Goal: Browse casually

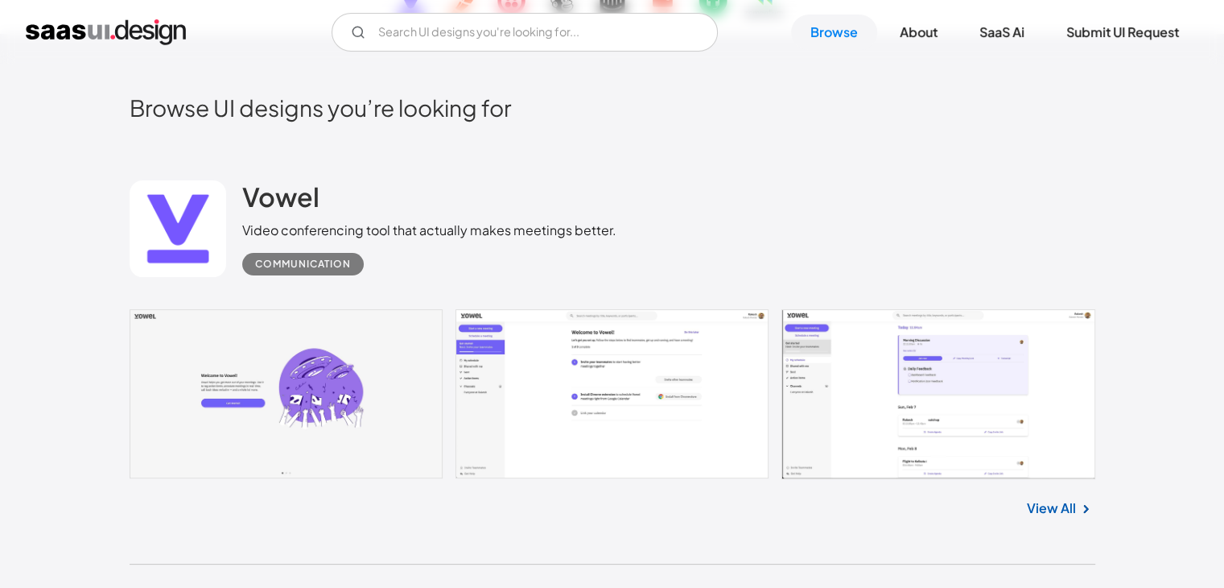
scroll to position [322, 0]
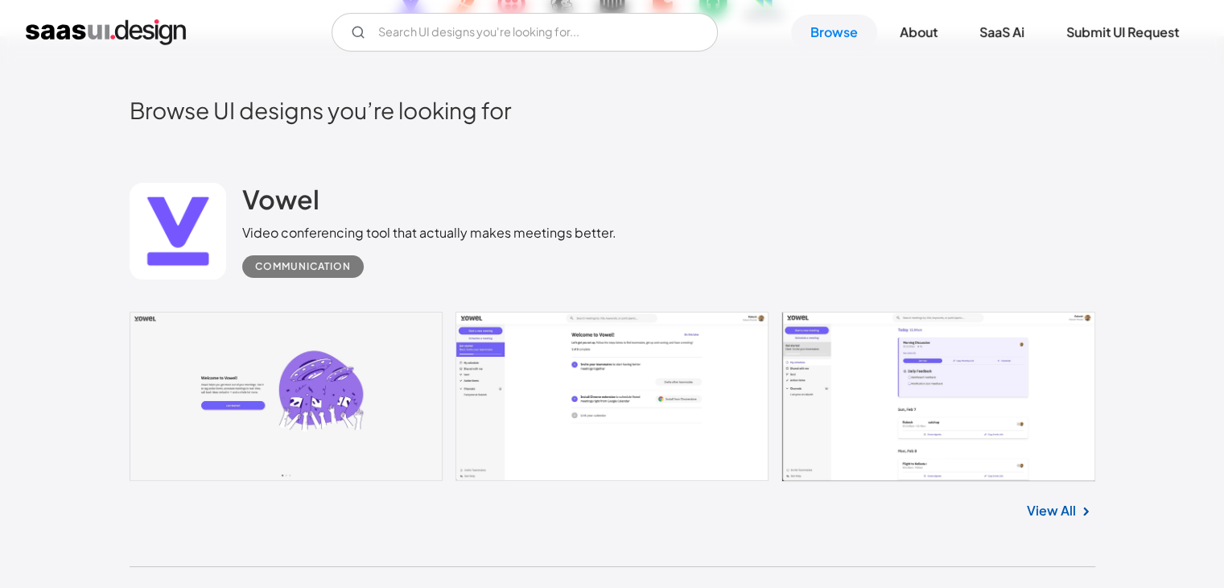
click at [365, 403] on link at bounding box center [613, 396] width 966 height 170
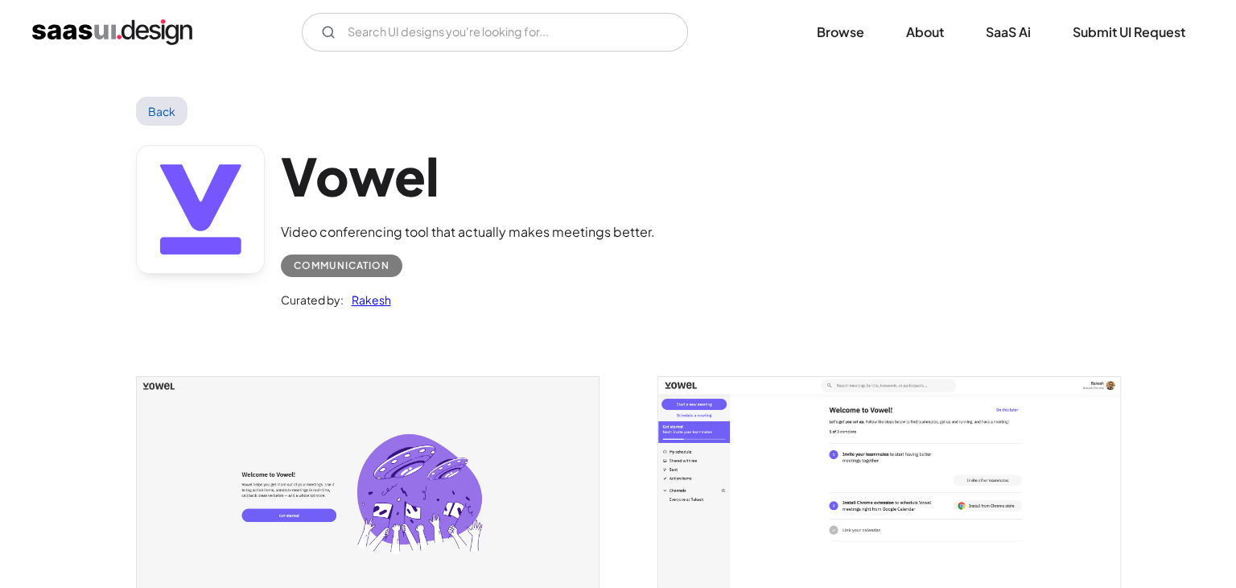
scroll to position [241, 0]
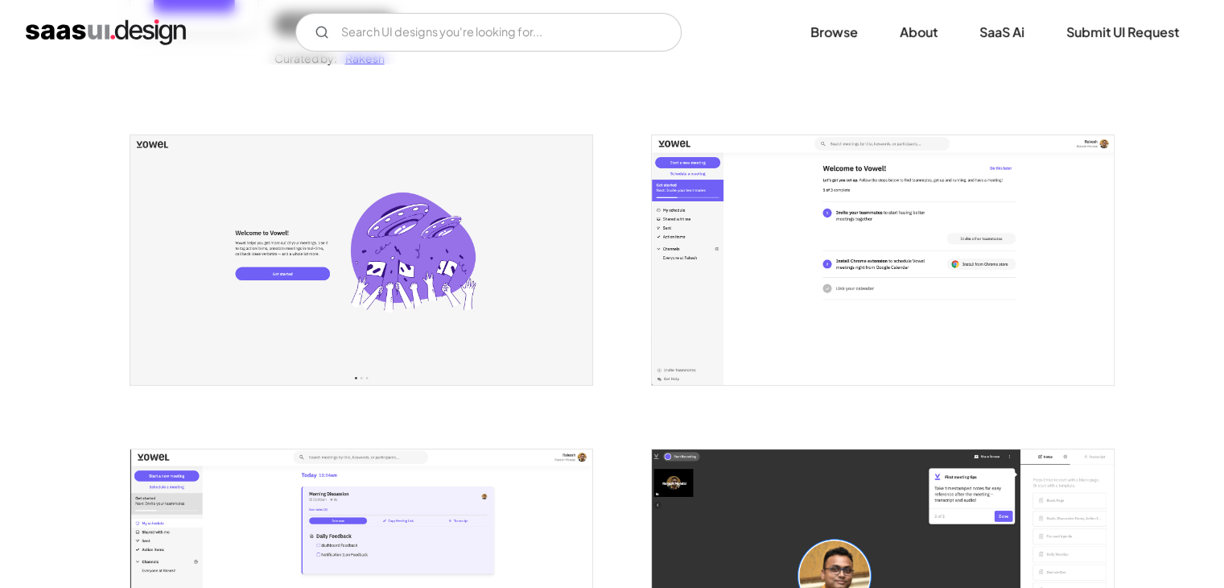
click at [460, 226] on img "open lightbox" at bounding box center [361, 259] width 462 height 249
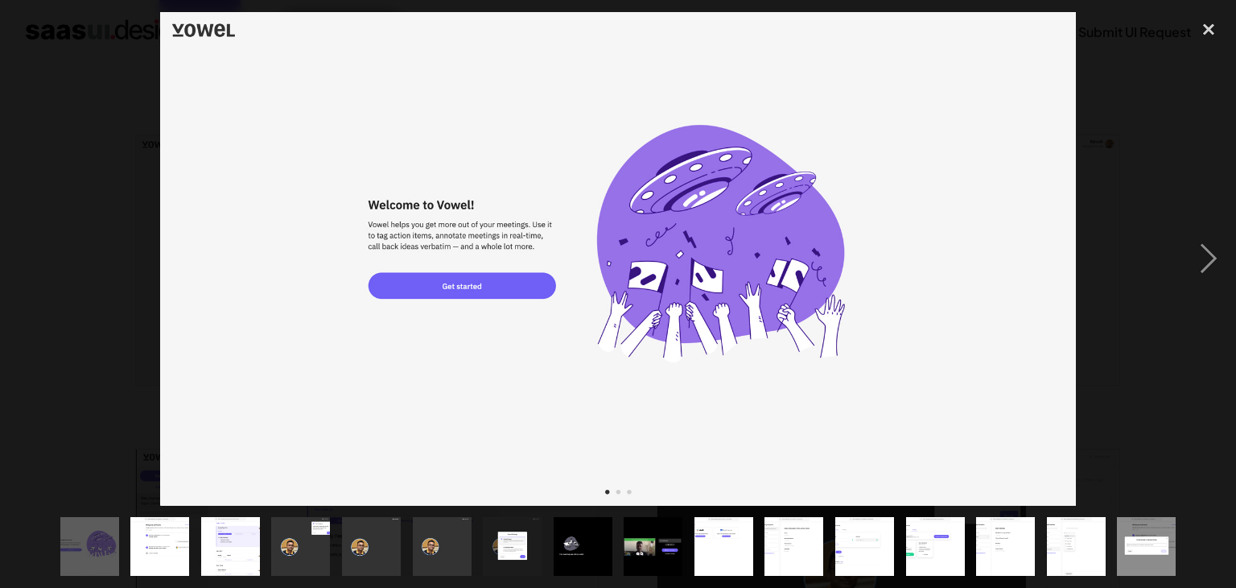
click at [731, 543] on img "show item 10 of 16" at bounding box center [724, 546] width 109 height 59
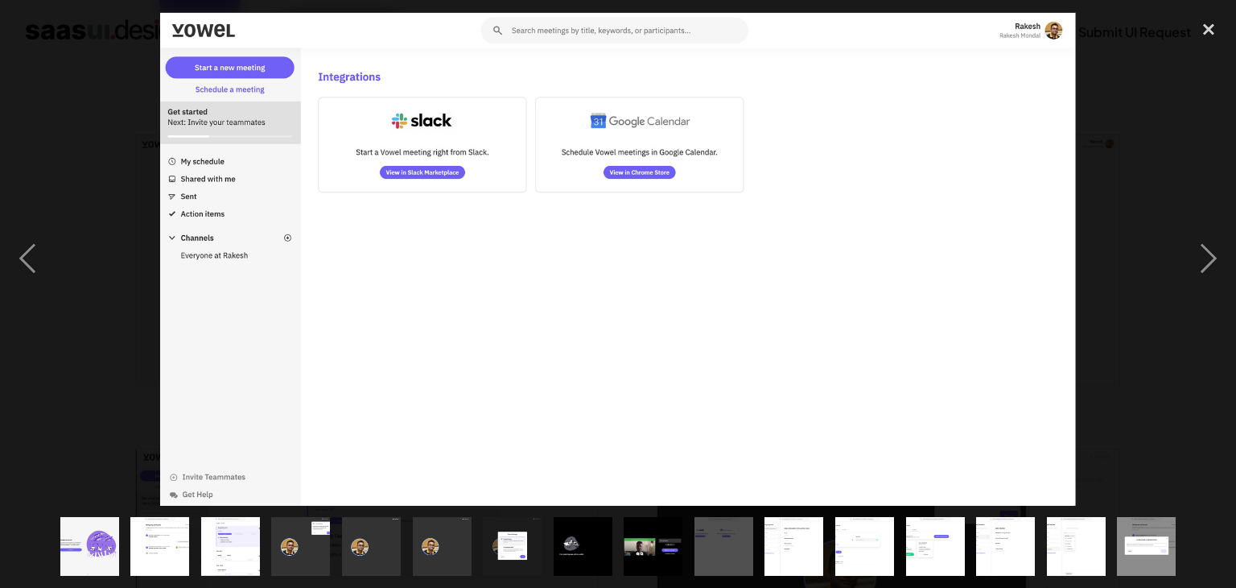
click at [802, 542] on img "show item 11 of 16" at bounding box center [794, 546] width 109 height 59
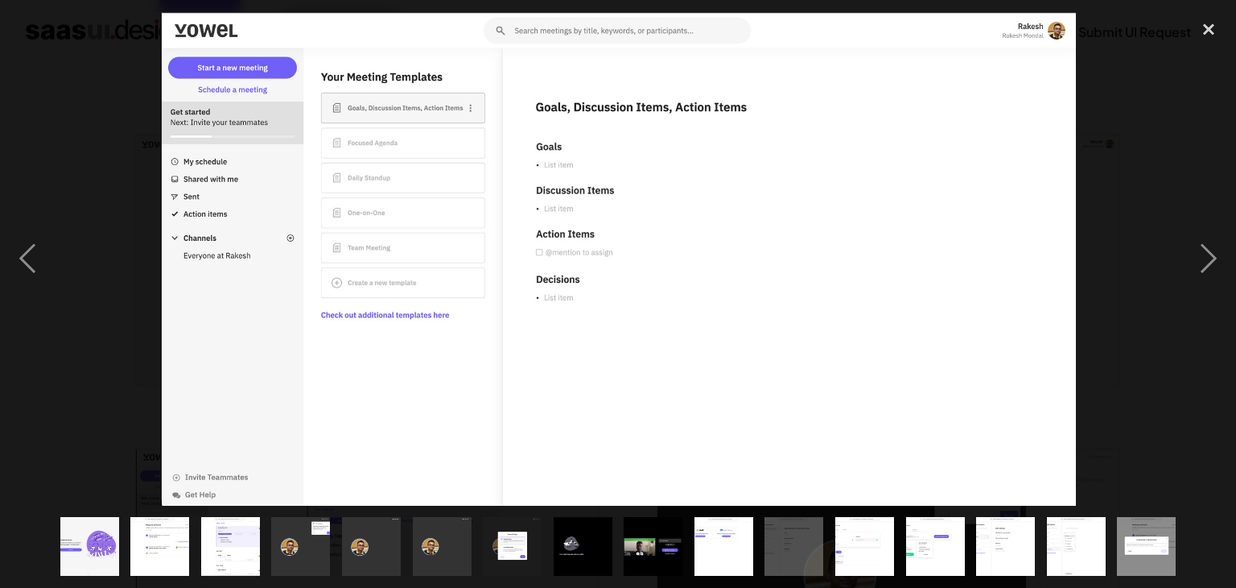
click at [179, 551] on img "show item 2 of 16" at bounding box center [159, 546] width 109 height 59
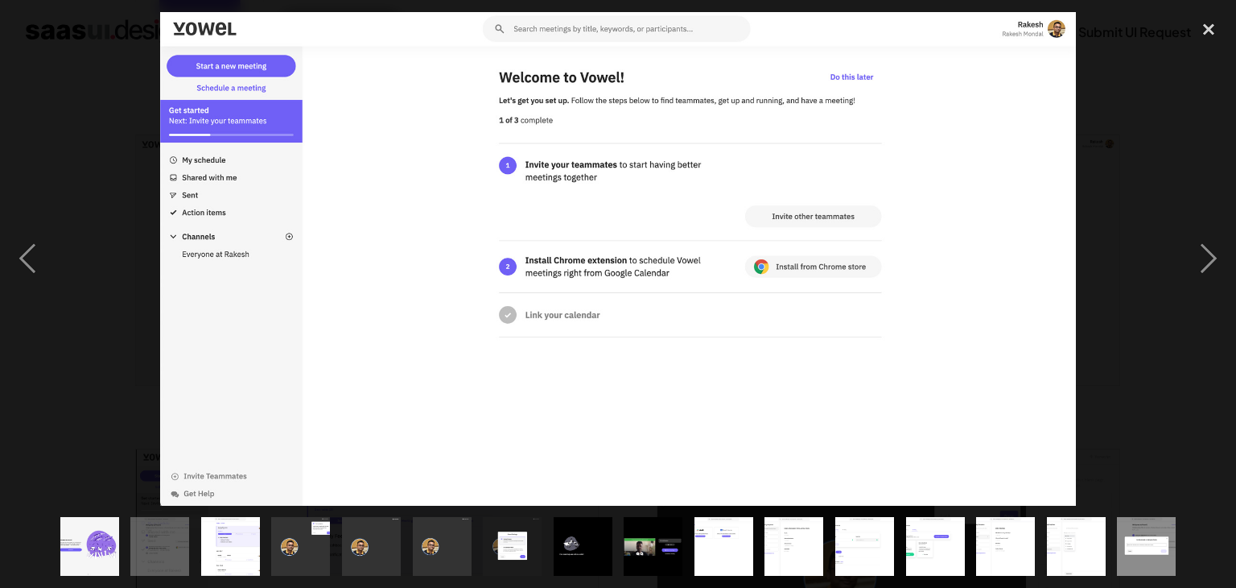
click at [216, 551] on img "show item 3 of 16" at bounding box center [230, 546] width 109 height 59
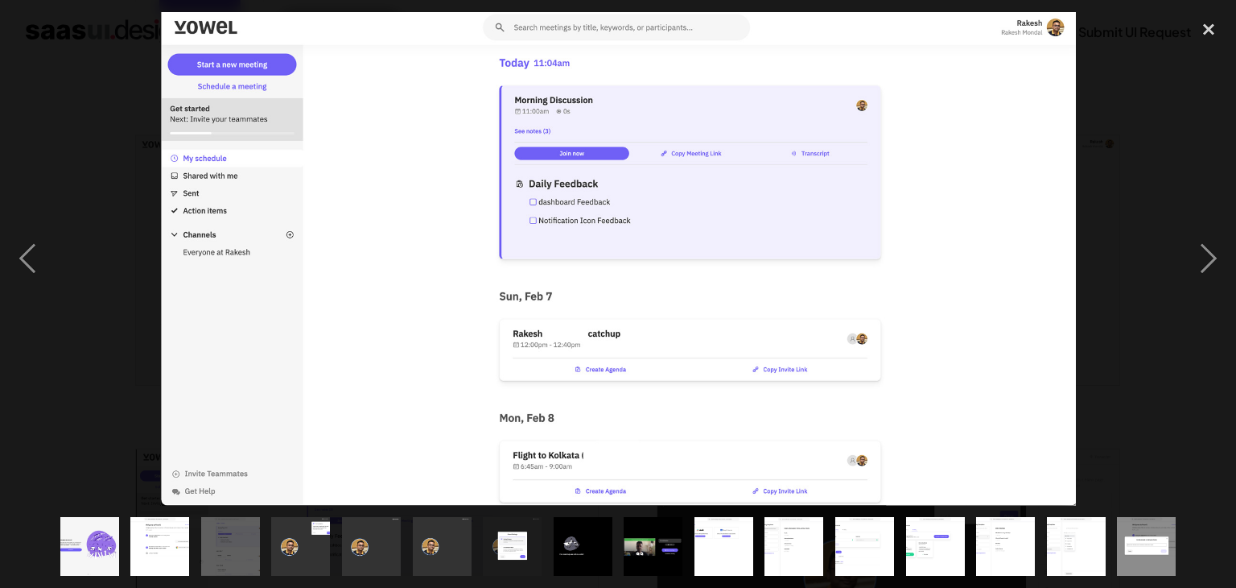
click at [227, 555] on img "show item 3 of 16" at bounding box center [230, 546] width 109 height 59
click at [303, 545] on img "show item 4 of 16" at bounding box center [300, 546] width 109 height 59
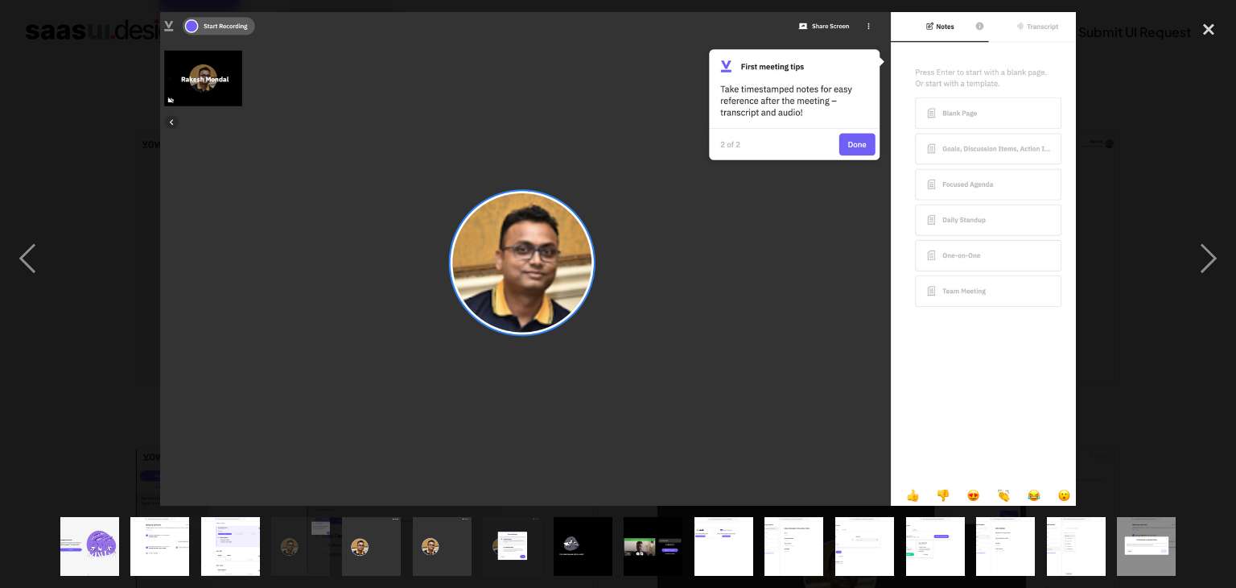
click at [367, 550] on img "show item 5 of 16" at bounding box center [371, 546] width 109 height 59
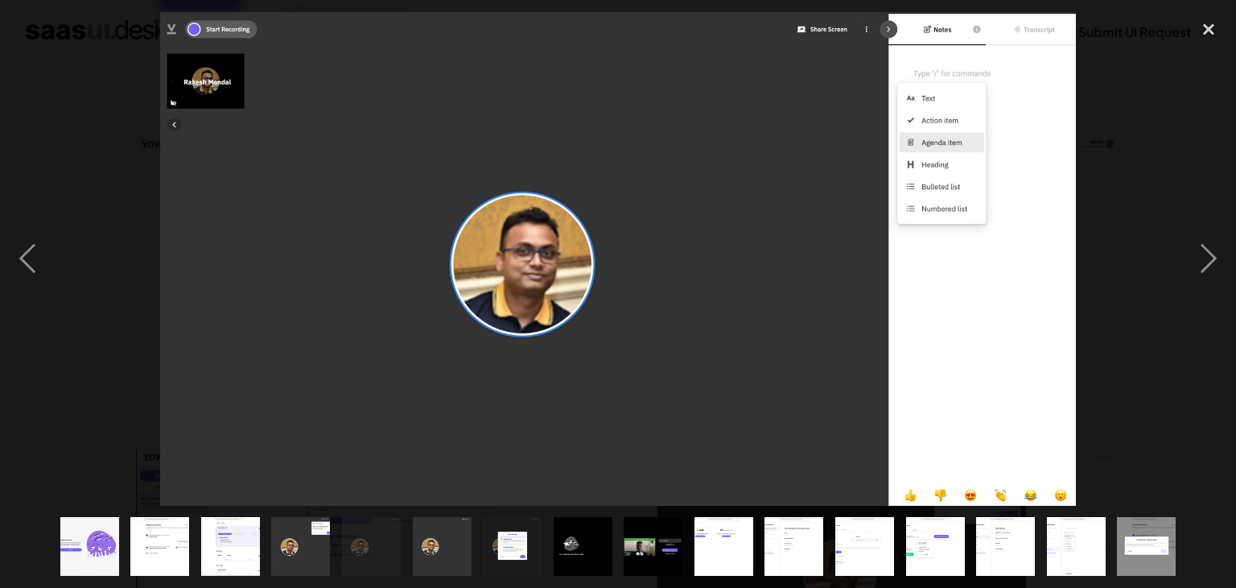
click at [441, 542] on img "show item 6 of 16" at bounding box center [441, 546] width 109 height 59
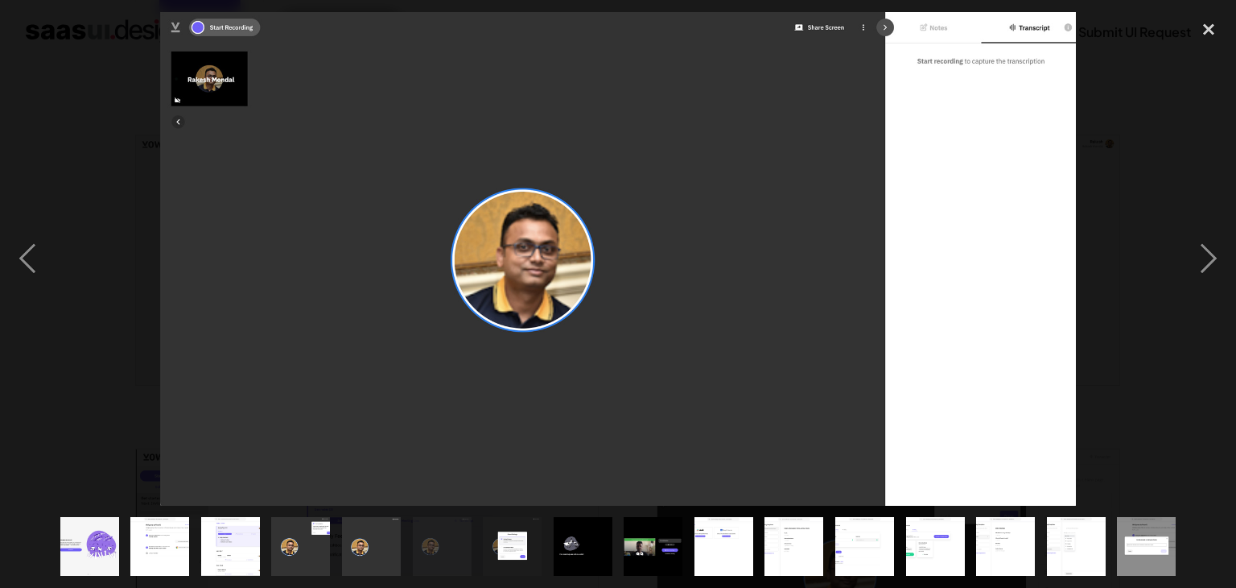
click at [750, 542] on img "show item 10 of 16" at bounding box center [724, 546] width 109 height 59
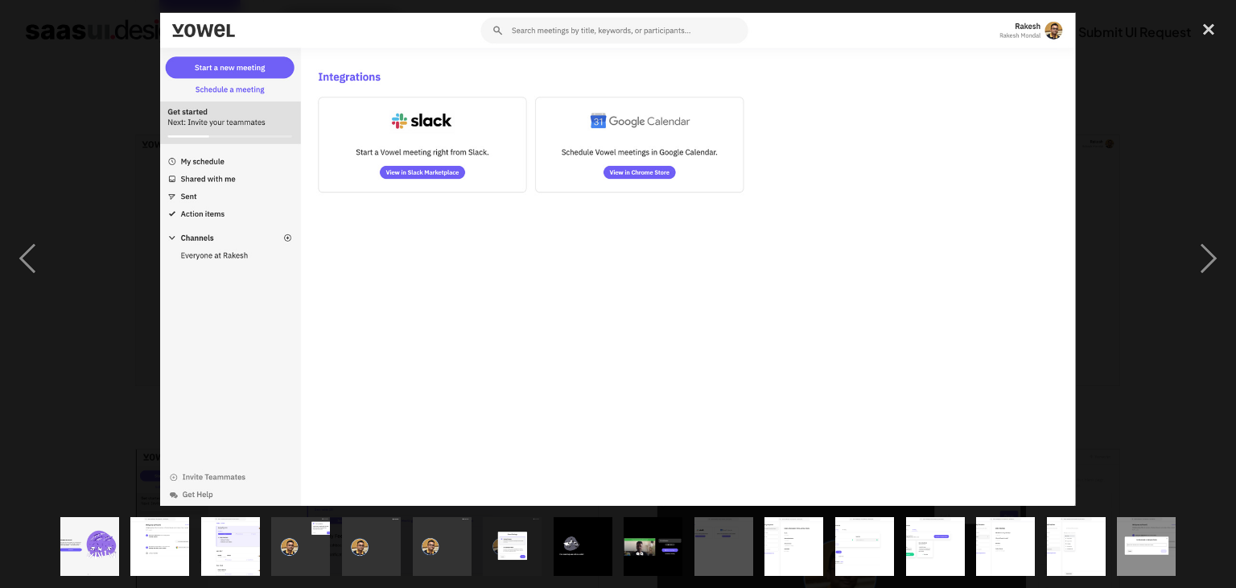
click at [803, 539] on img "show item 11 of 16" at bounding box center [794, 546] width 109 height 59
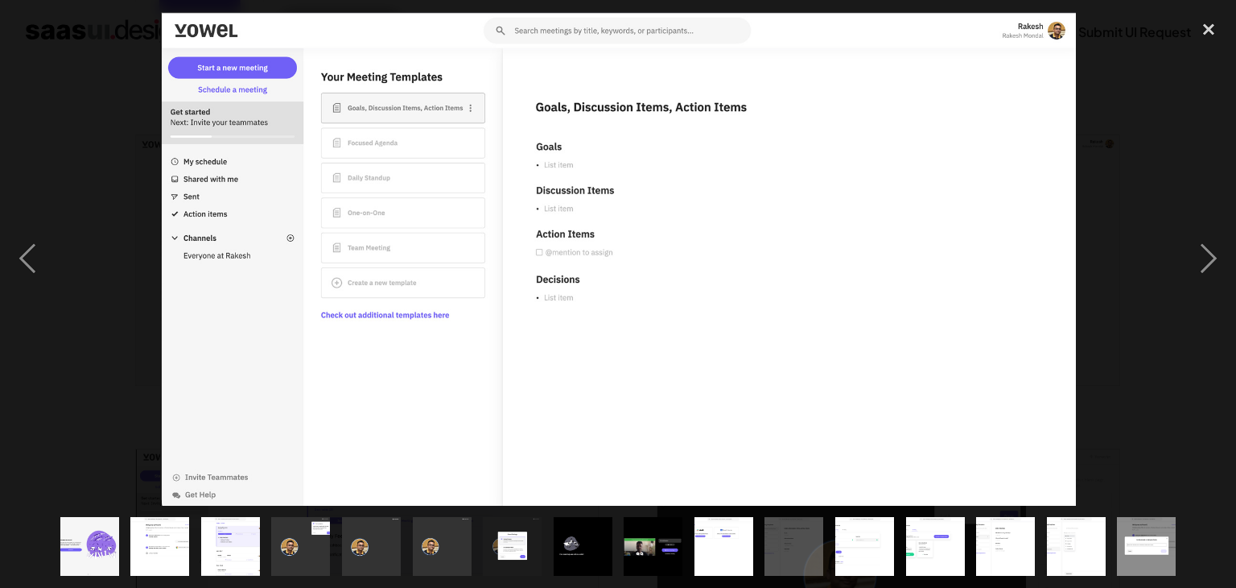
click at [787, 548] on img "show item 11 of 16" at bounding box center [794, 546] width 109 height 59
click at [846, 558] on img "show item 12 of 16" at bounding box center [864, 546] width 109 height 59
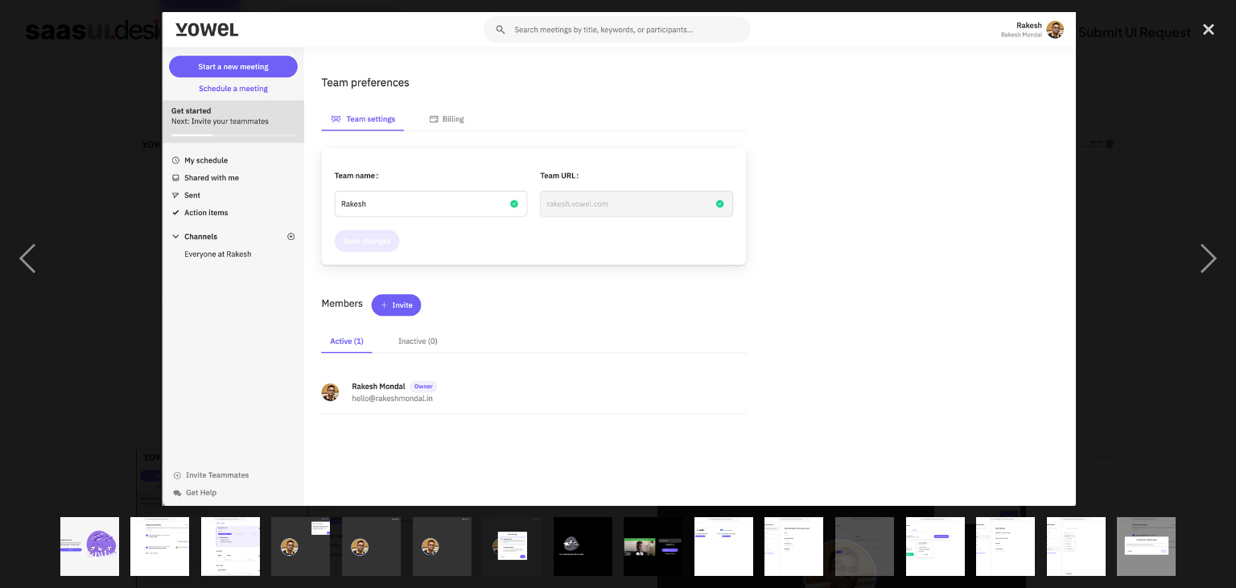
click at [991, 540] on img "show item 14 of 16" at bounding box center [1005, 546] width 109 height 59
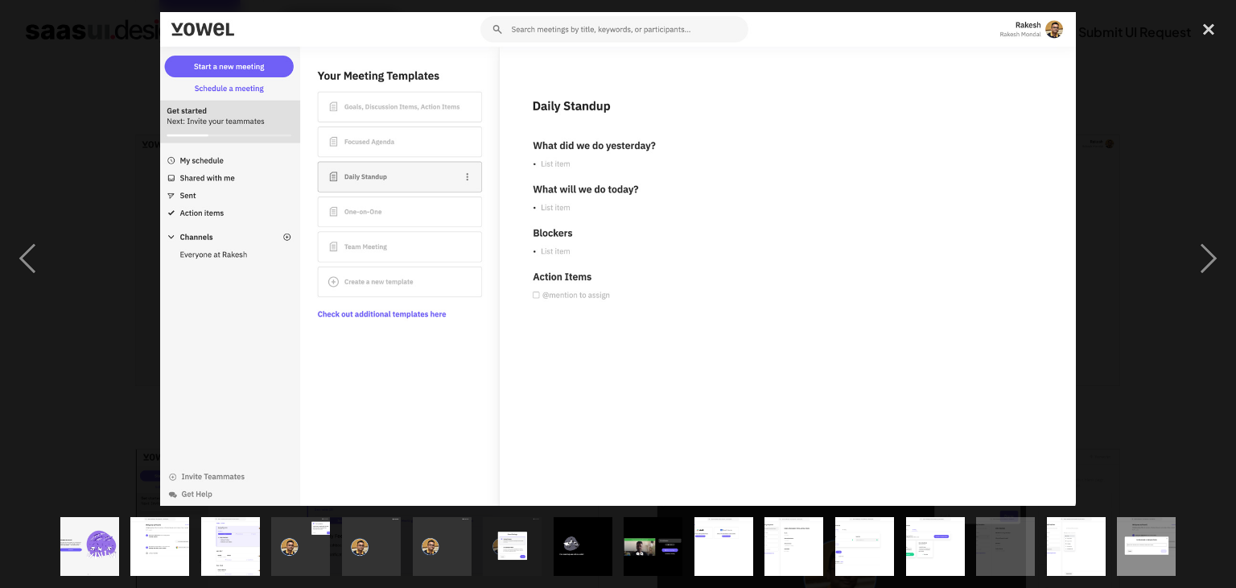
click at [1078, 522] on img "show item 15 of 16" at bounding box center [1076, 546] width 109 height 59
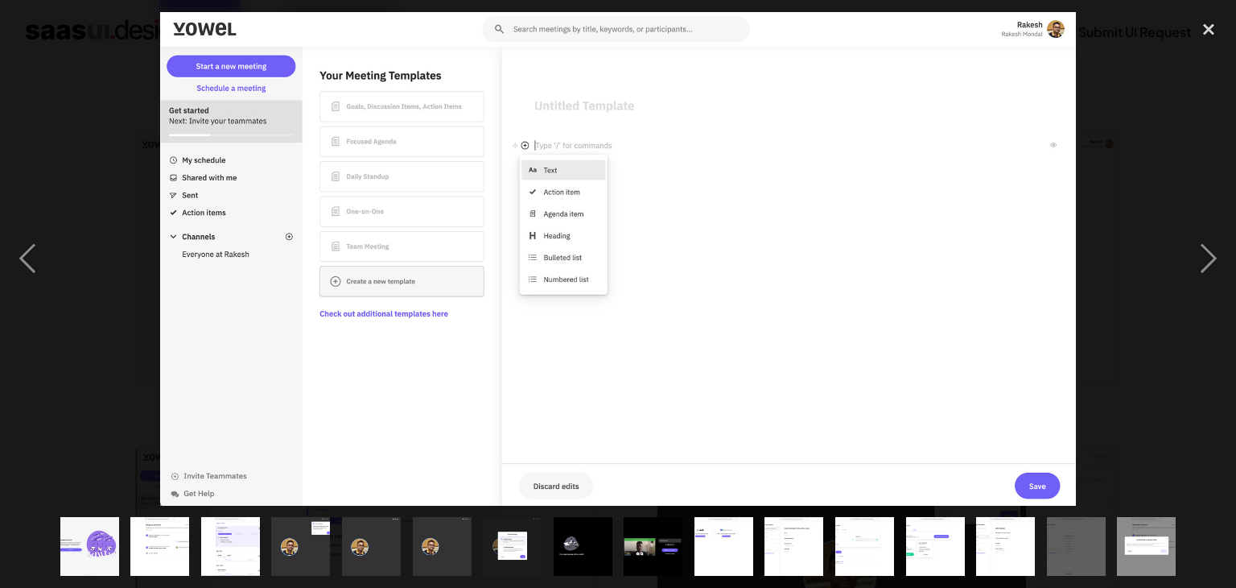
click at [1086, 533] on img "show item 15 of 16" at bounding box center [1076, 546] width 109 height 59
click at [1120, 541] on img "show item 16 of 16" at bounding box center [1146, 546] width 109 height 59
